Goal: Information Seeking & Learning: Learn about a topic

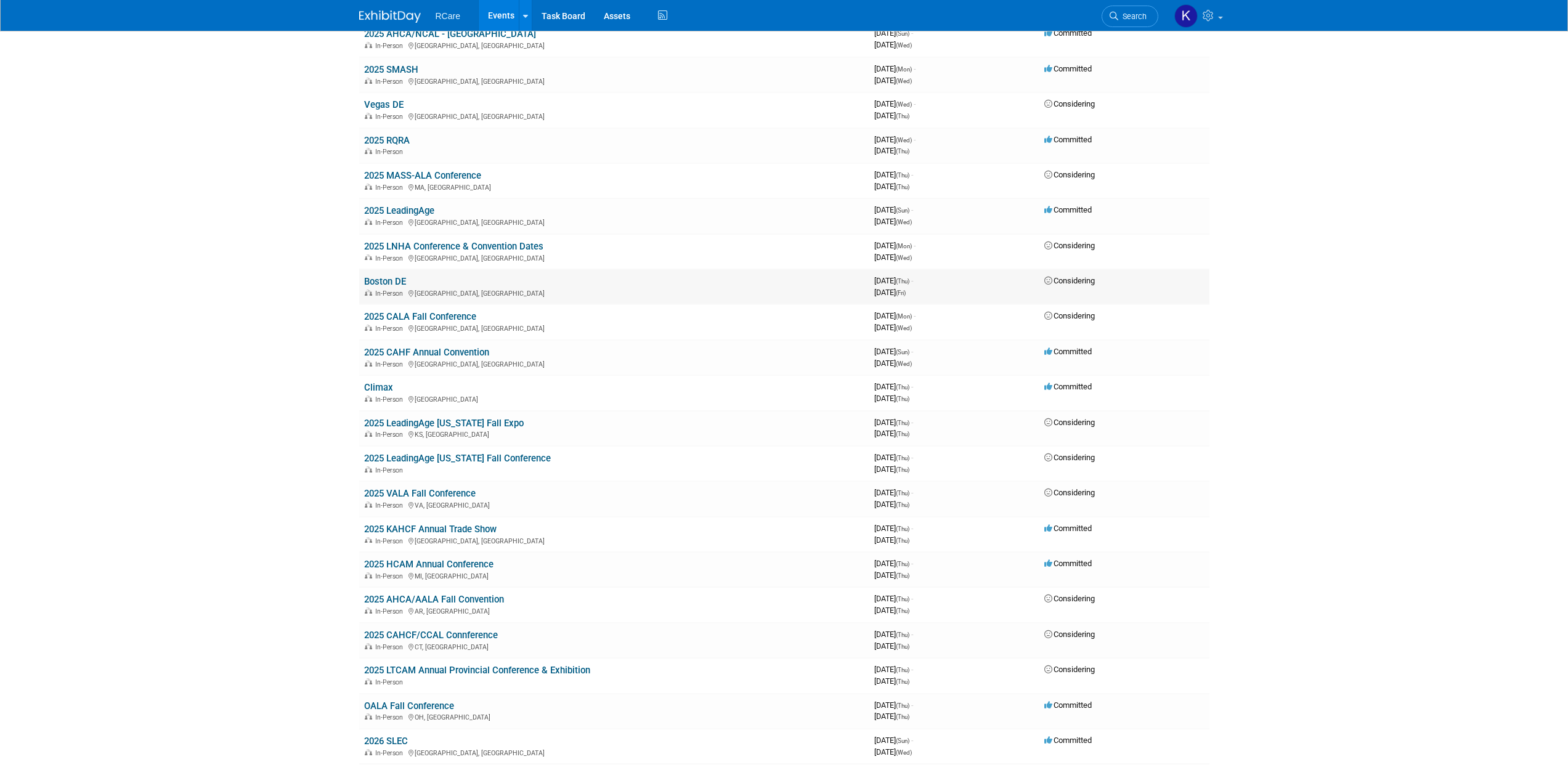
scroll to position [461, 0]
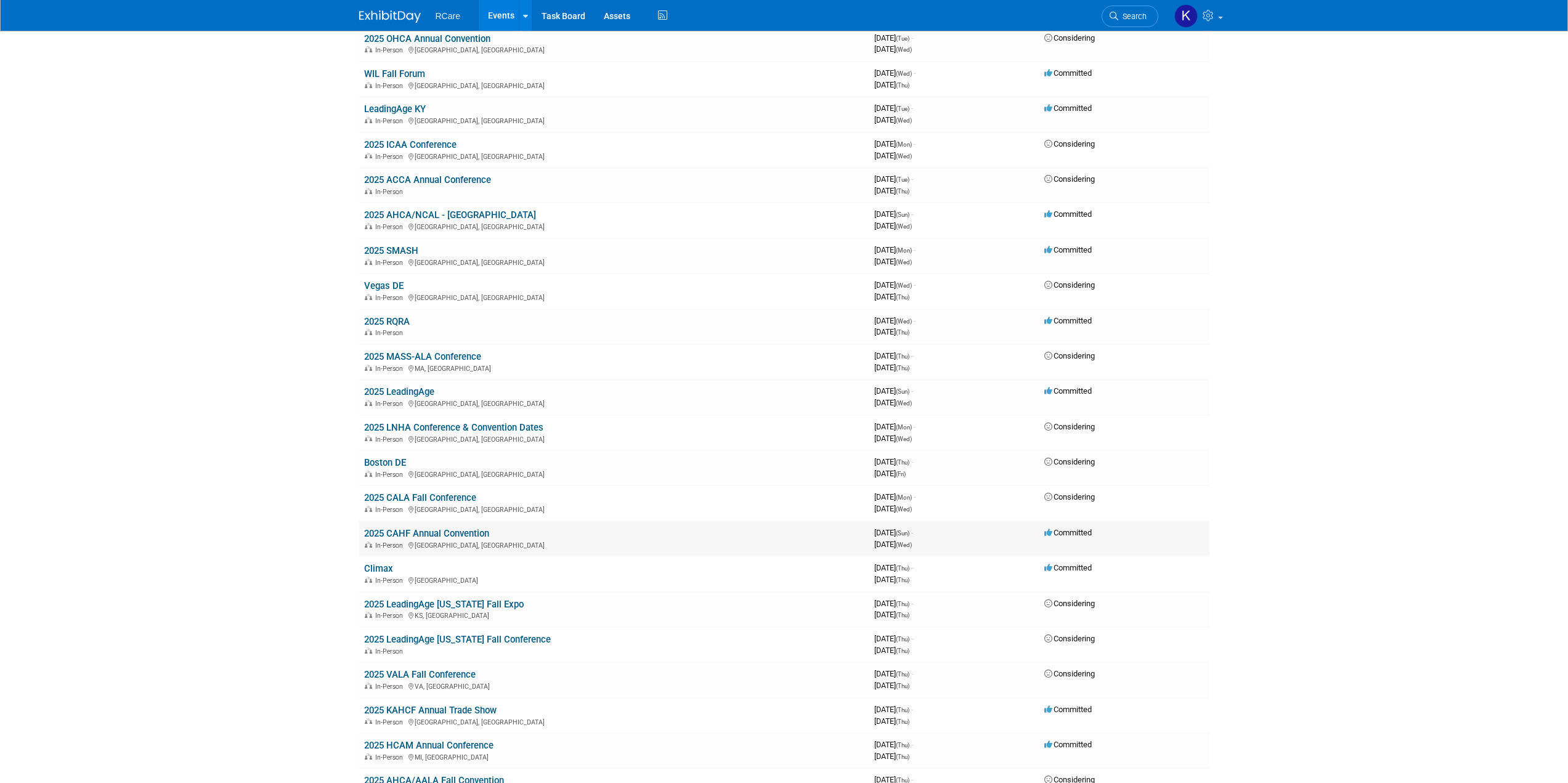
click at [457, 535] on link "2025 CAHF Annual Convention" at bounding box center [426, 534] width 125 height 12
drag, startPoint x: 507, startPoint y: 500, endPoint x: 359, endPoint y: 491, distance: 148.3
click at [359, 491] on td "2025 CALA Fall Conference In-Person [GEOGRAPHIC_DATA], [GEOGRAPHIC_DATA]" at bounding box center [614, 503] width 511 height 36
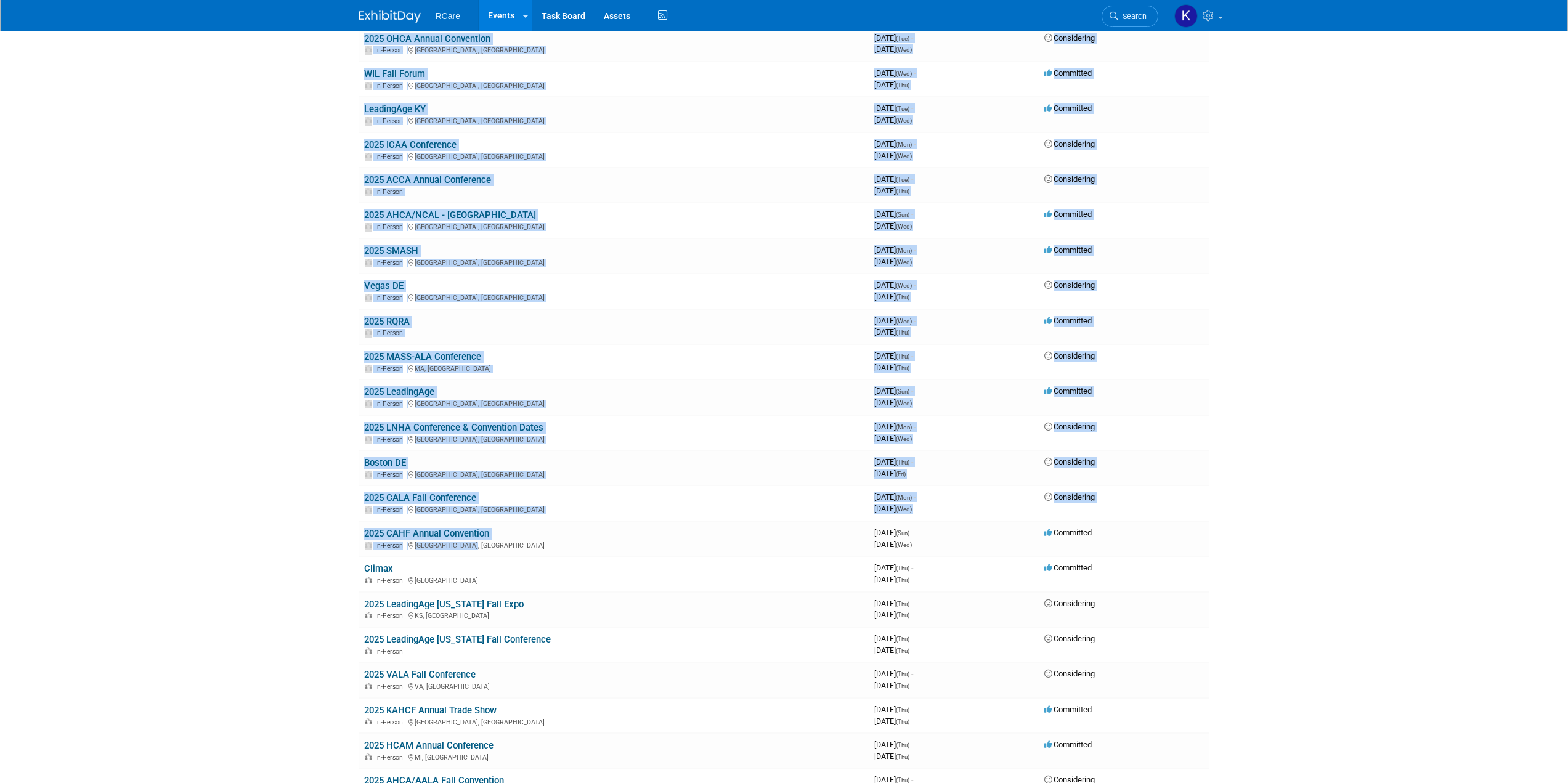
drag, startPoint x: 526, startPoint y: 540, endPoint x: 336, endPoint y: 531, distance: 190.2
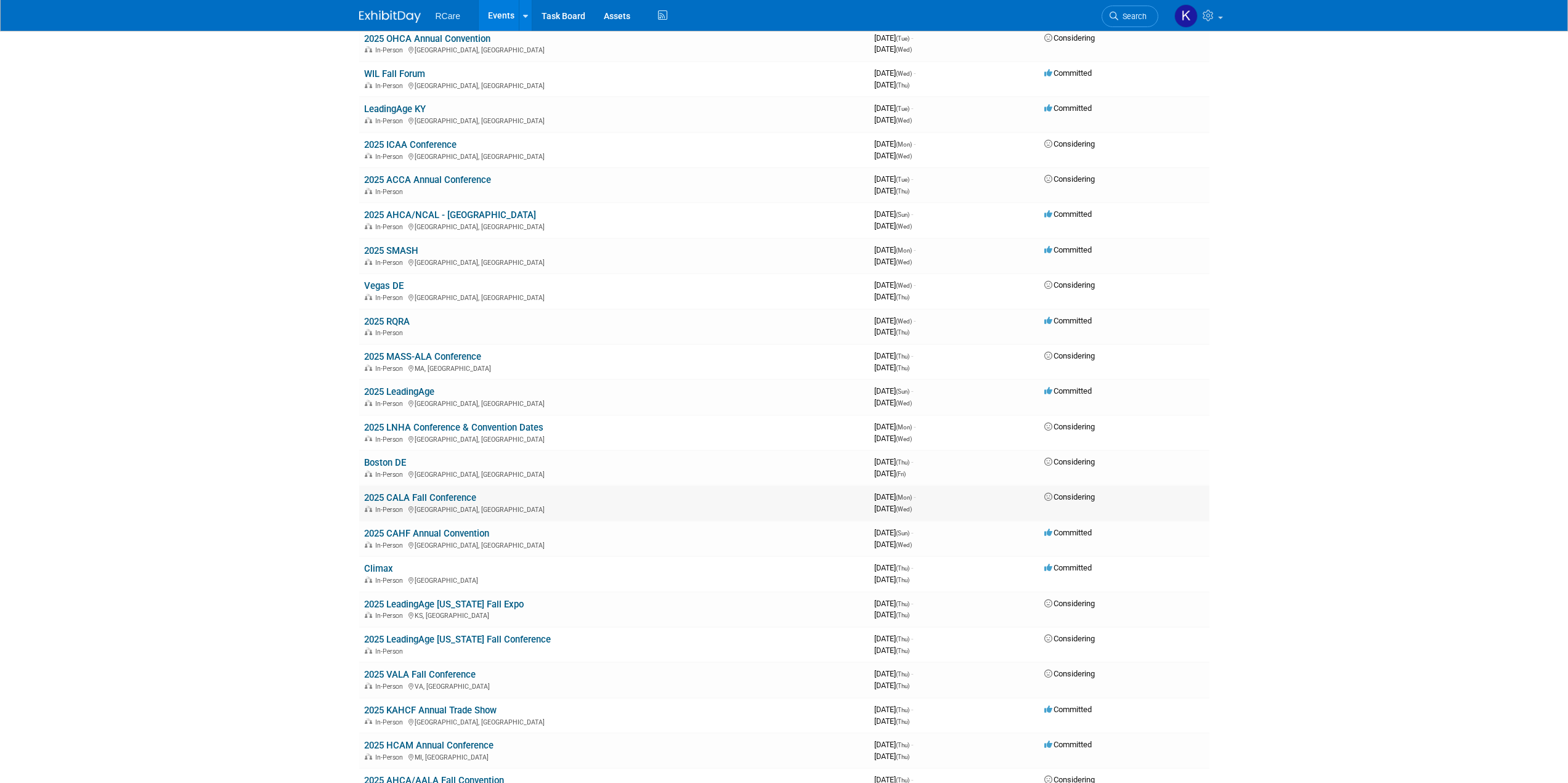
drag, startPoint x: 1114, startPoint y: 533, endPoint x: 360, endPoint y: 496, distance: 754.9
click at [360, 496] on tbody "Zimmet Healthcare Conference In-Person 3963945600 [DATE] (Tue) - [DATE] (Thu) C…" at bounding box center [784, 309] width 850 height 1272
drag, startPoint x: 361, startPoint y: 497, endPoint x: 1176, endPoint y: 533, distance: 815.8
click at [1174, 534] on tbody "Zimmet Healthcare Conference In-Person 3963945600 [DATE] (Tue) - [DATE] (Thu) C…" at bounding box center [784, 309] width 850 height 1272
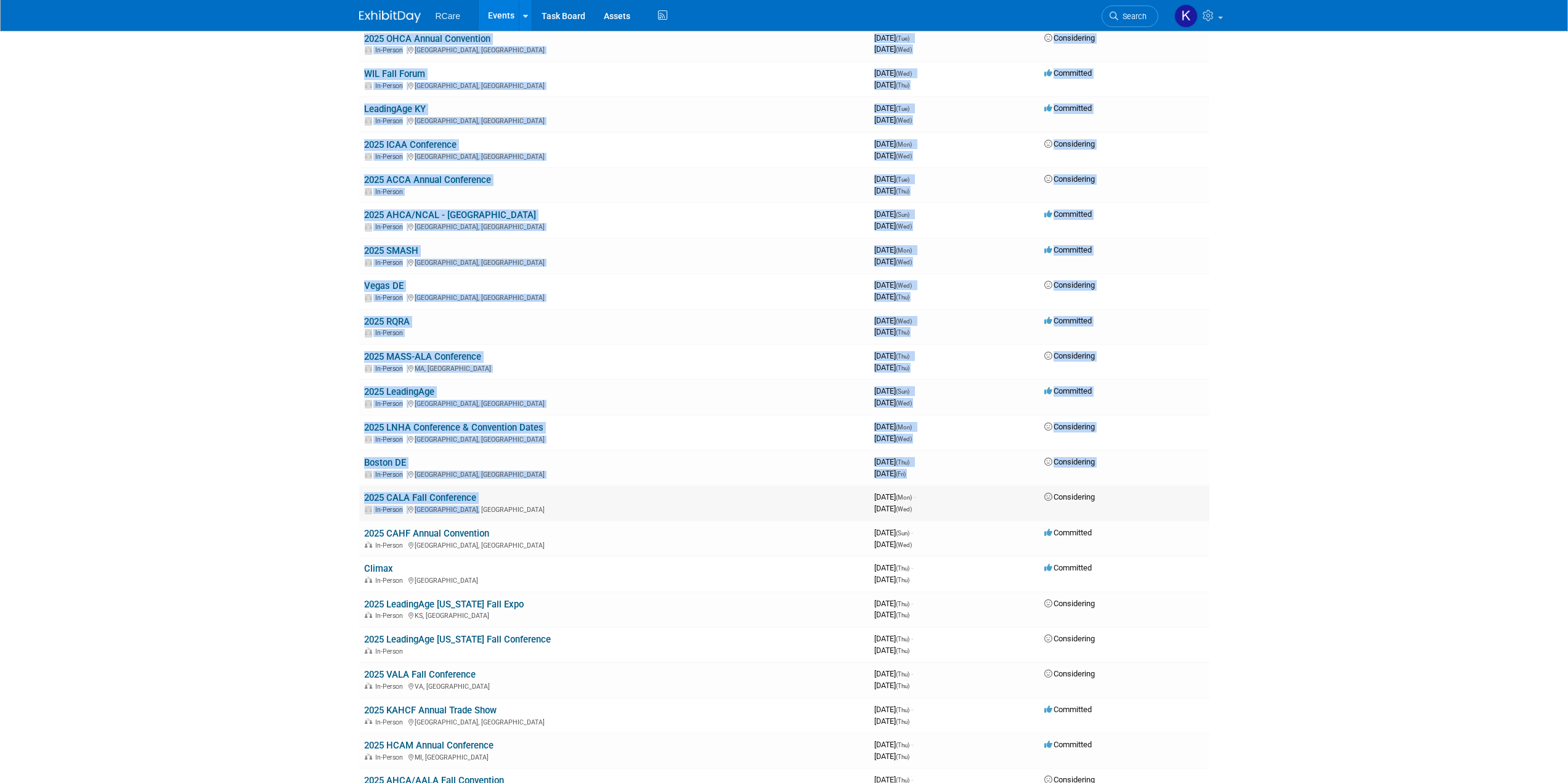
drag, startPoint x: 1238, startPoint y: 543, endPoint x: 810, endPoint y: 512, distance: 429.1
drag, startPoint x: 342, startPoint y: 489, endPoint x: 309, endPoint y: 552, distance: 71.1
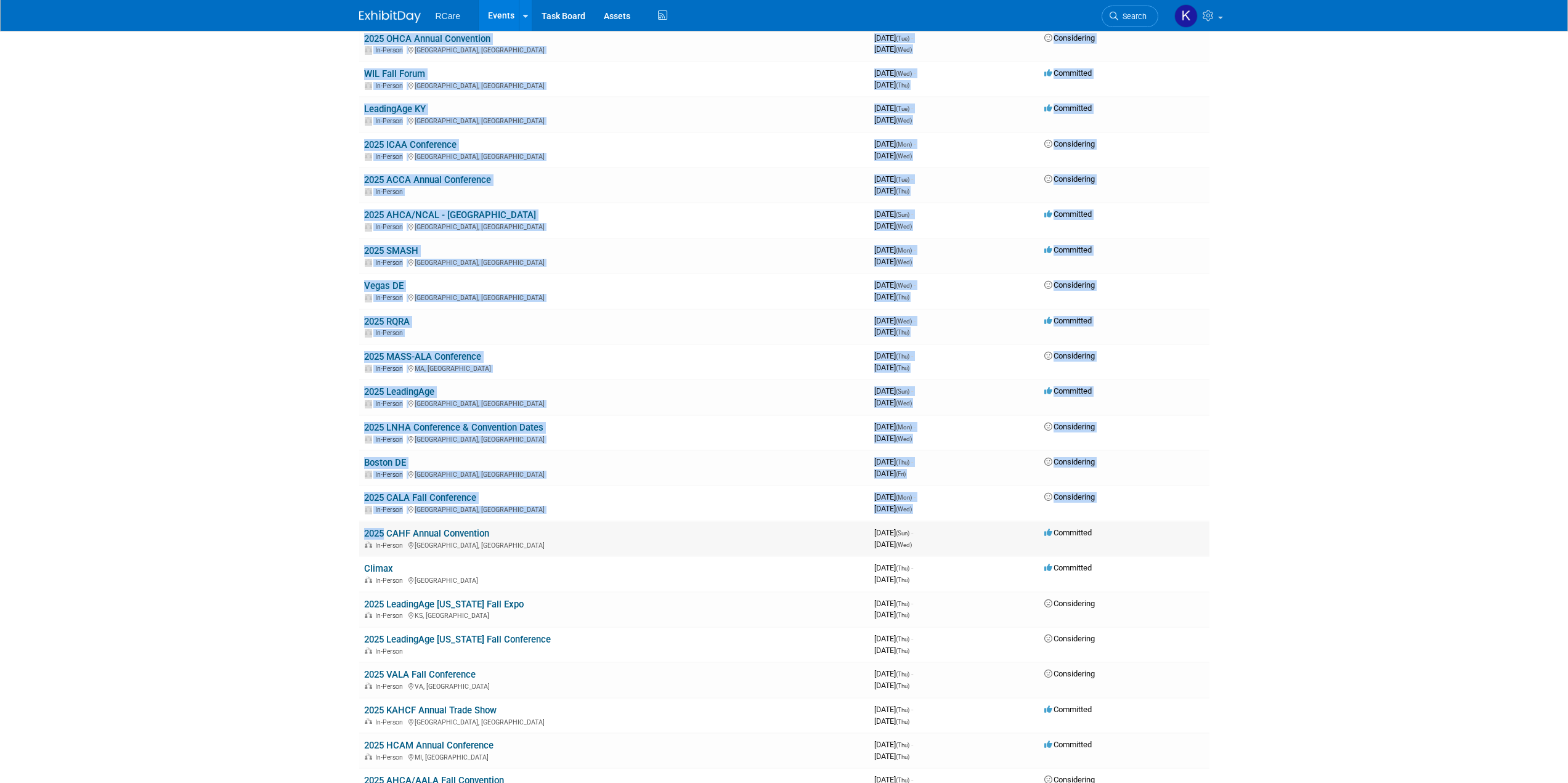
drag, startPoint x: 343, startPoint y: 541, endPoint x: 371, endPoint y: 528, distance: 30.9
drag, startPoint x: 1241, startPoint y: 544, endPoint x: 1170, endPoint y: 531, distance: 72.2
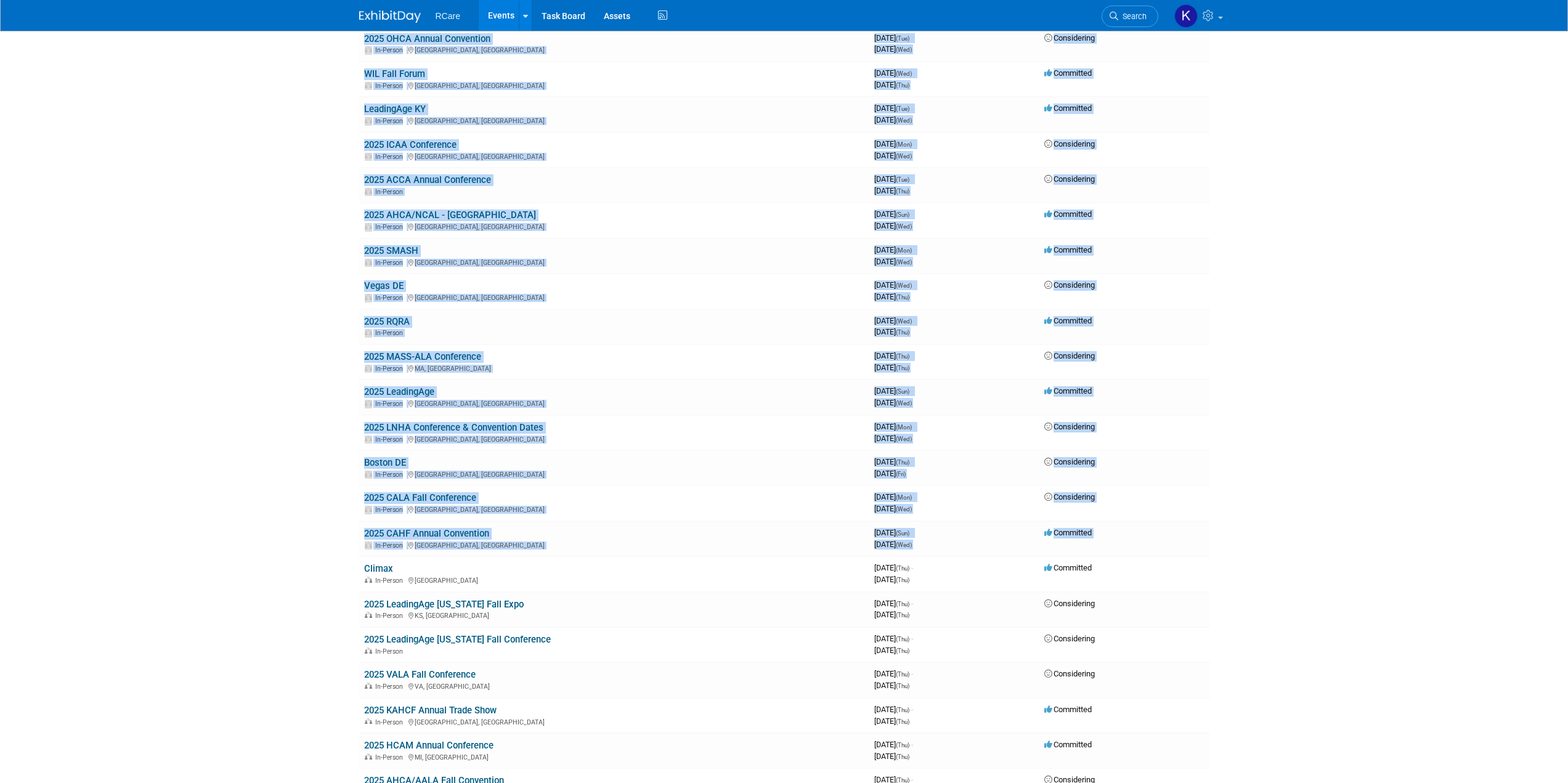
drag, startPoint x: 1242, startPoint y: 499, endPoint x: 1105, endPoint y: 494, distance: 137.1
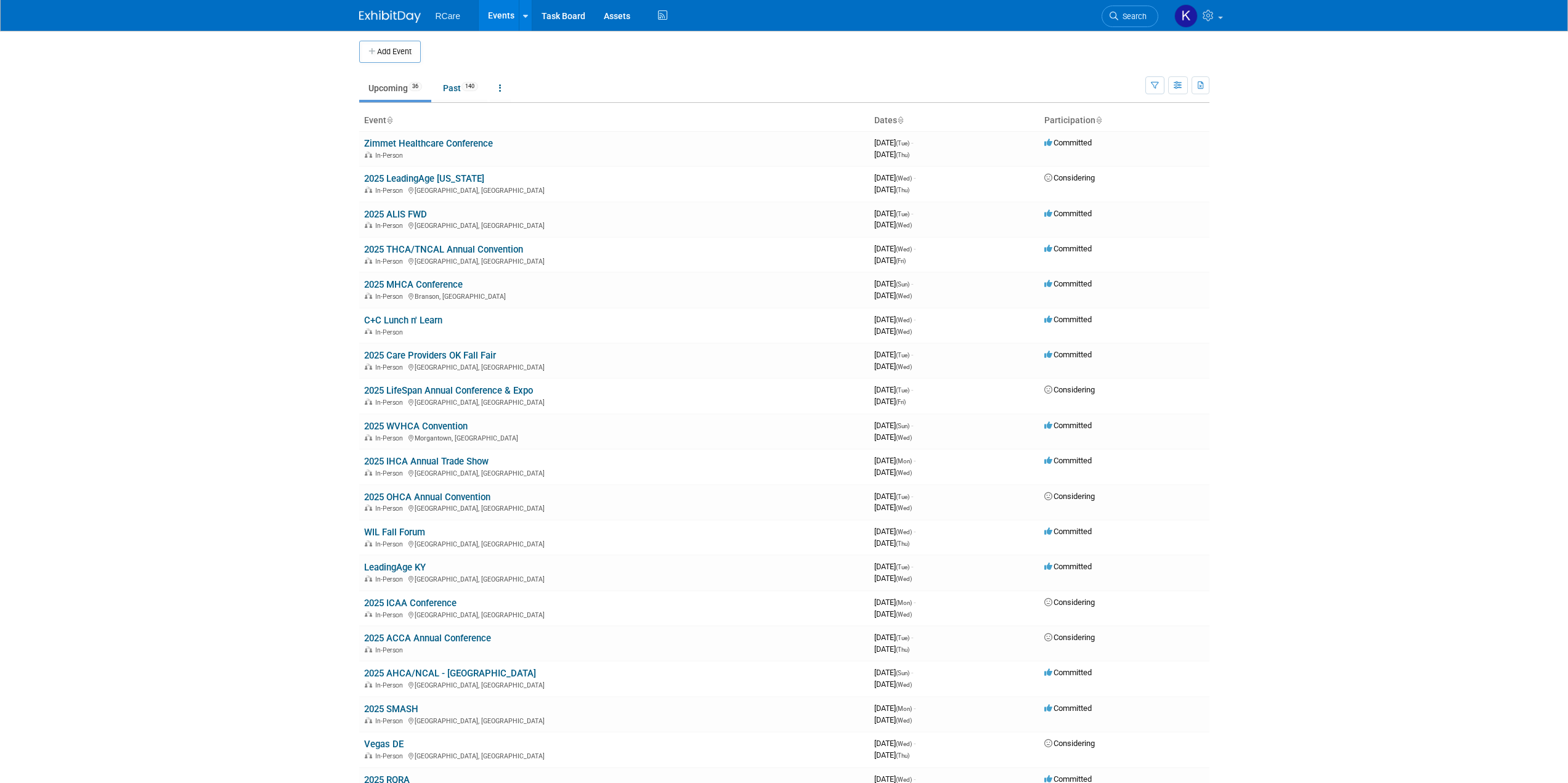
scroll to position [0, 0]
click at [1325, 8] on div "RCare Events Add Event Bulk Upload Events Shareable Event Boards Recently Viewe…" at bounding box center [784, 15] width 1568 height 32
